Goal: Check status: Check status

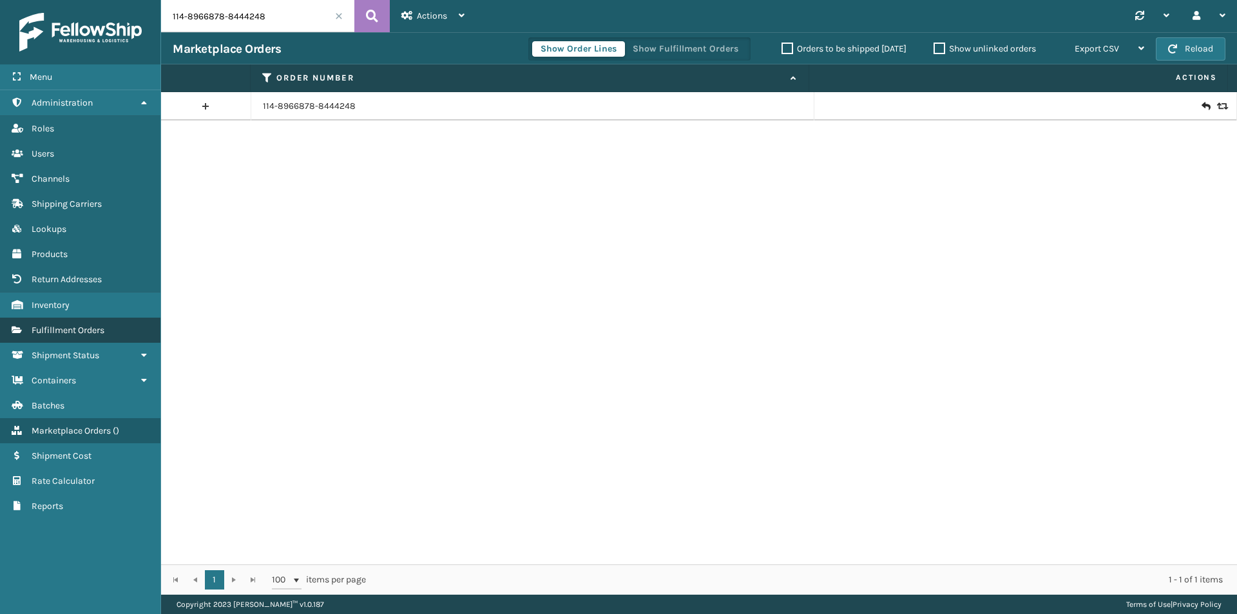
click at [73, 330] on span "Fulfillment Orders" at bounding box center [68, 330] width 73 height 11
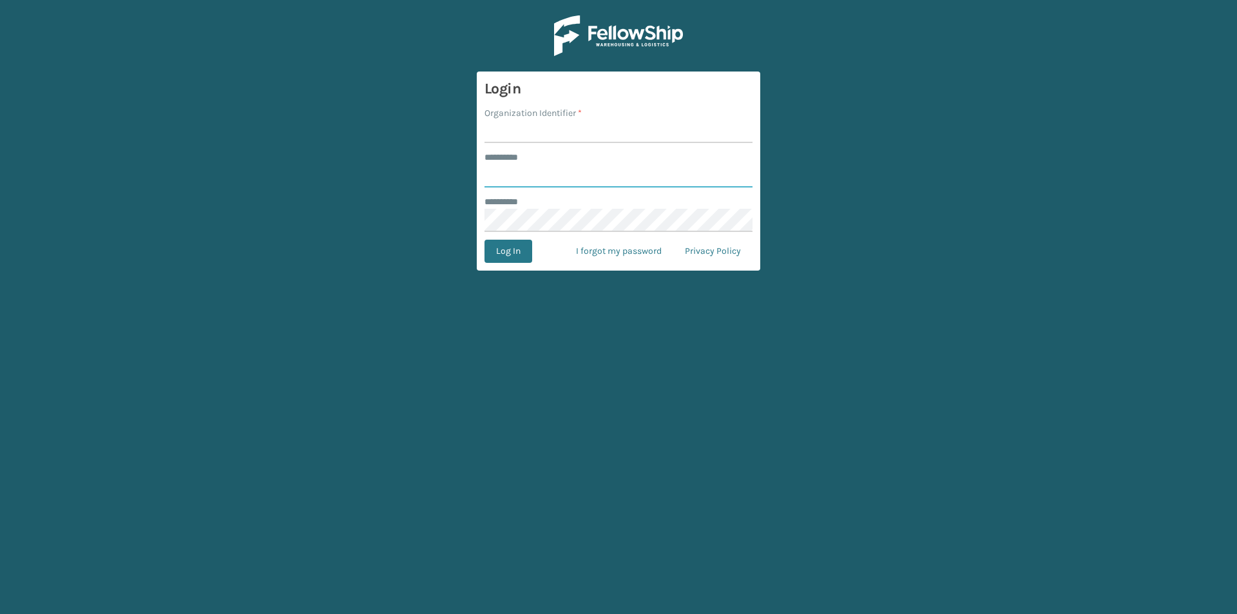
type input "*******"
click at [510, 135] on input "Organization Identifier *" at bounding box center [619, 131] width 268 height 23
type input "Plush"
click at [507, 248] on button "Log In" at bounding box center [509, 251] width 48 height 23
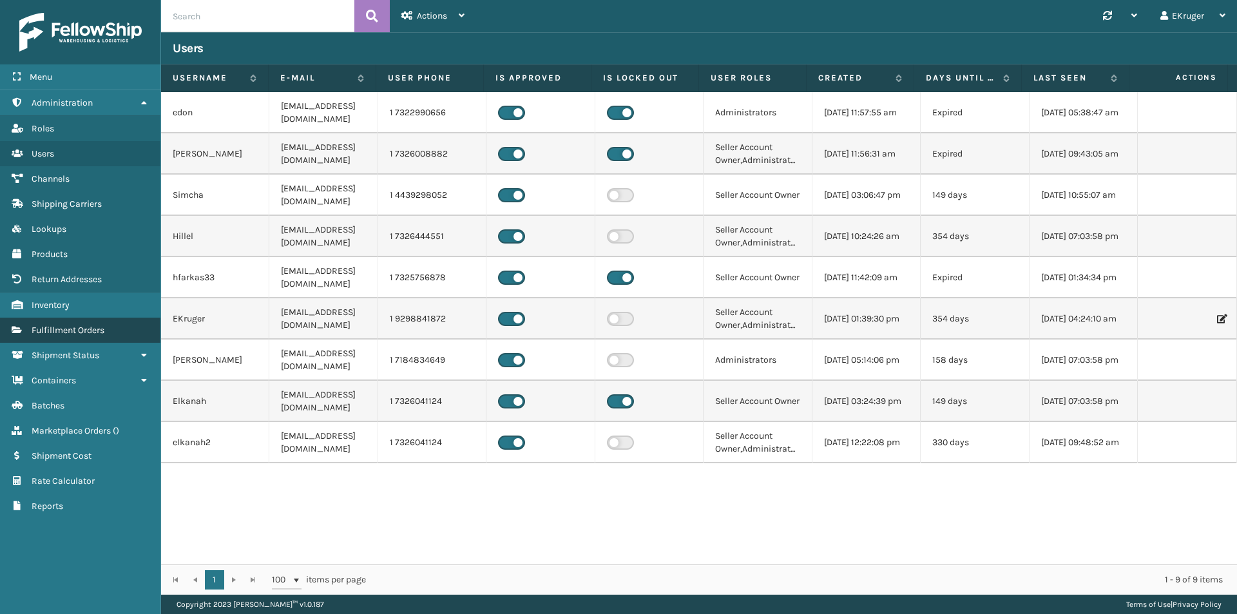
click at [112, 327] on link "Fulfillment Orders" at bounding box center [80, 330] width 160 height 25
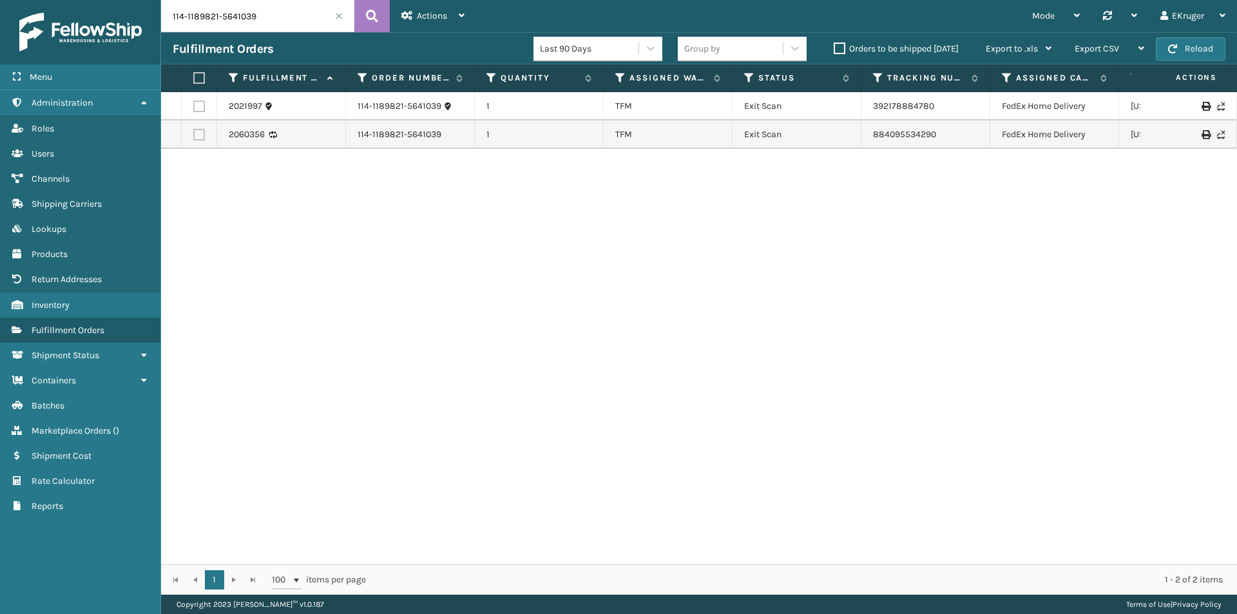
drag, startPoint x: 258, startPoint y: 14, endPoint x: 130, endPoint y: 30, distance: 129.3
click at [130, 0] on div "Menu Administration Roles Users Channels Shipping Carriers Lookups Products Ret…" at bounding box center [618, 0] width 1237 height 0
type input "v"
paste input "1ZJ74J529066151707"
drag, startPoint x: 257, startPoint y: 14, endPoint x: 92, endPoint y: 28, distance: 165.6
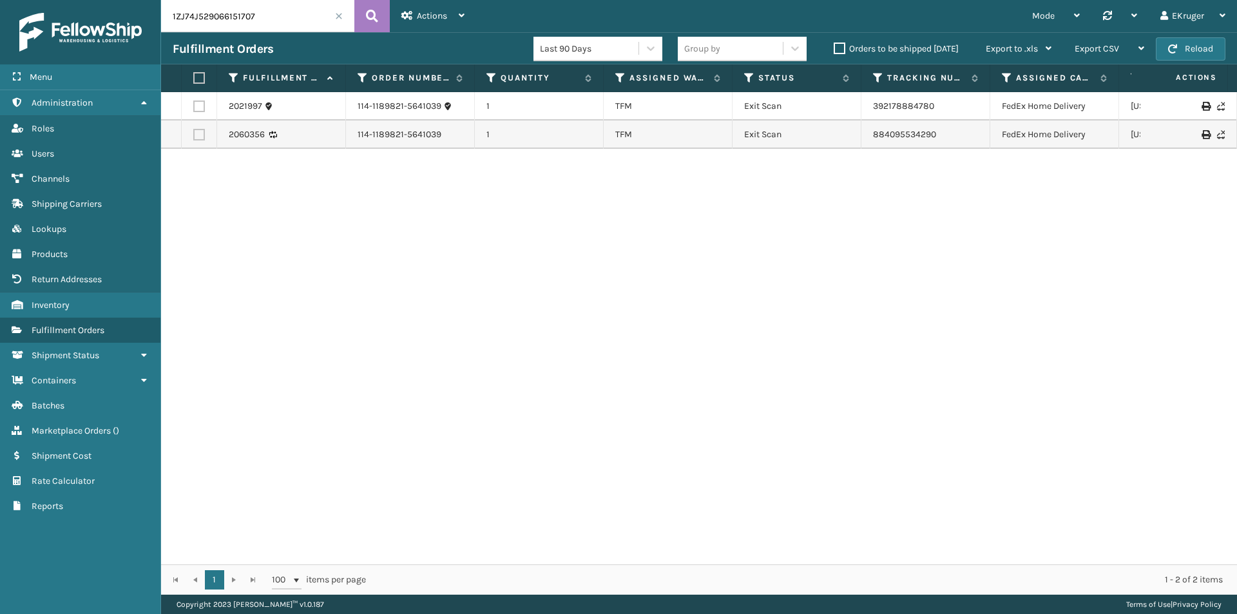
click at [92, 0] on div "Menu Administration Roles Users Channels Shipping Carriers Lookups Products Ret…" at bounding box center [618, 0] width 1237 height 0
paste input "13-4530024-1541854"
type input "113-4530024-1541854"
click at [373, 20] on icon at bounding box center [372, 15] width 12 height 19
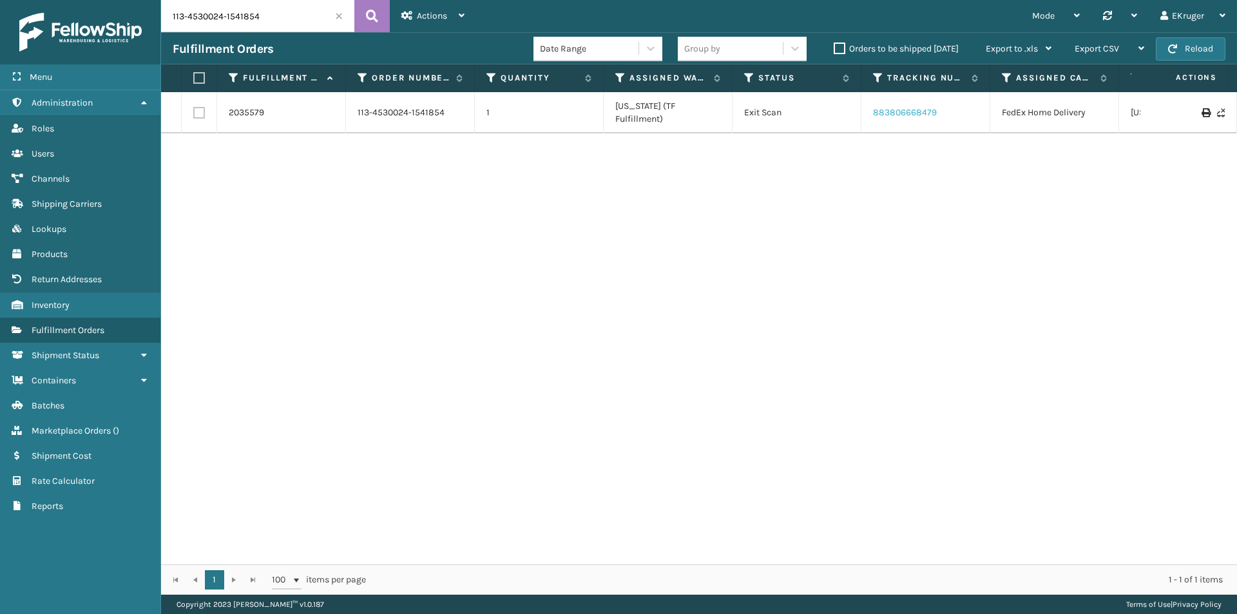
click at [918, 107] on link "883806668479" at bounding box center [905, 112] width 64 height 11
